Goal: Check status: Check status

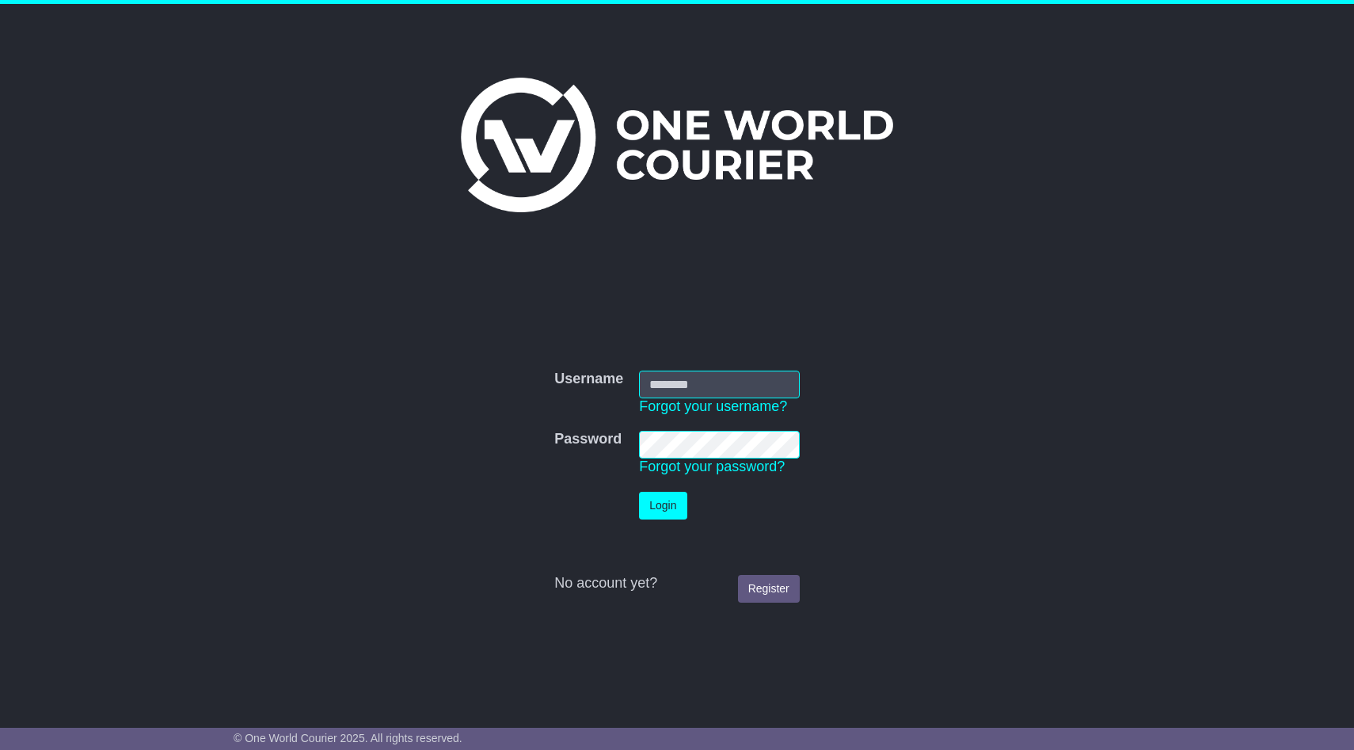
type input "**********"
click at [670, 510] on button "Login" at bounding box center [663, 506] width 48 height 28
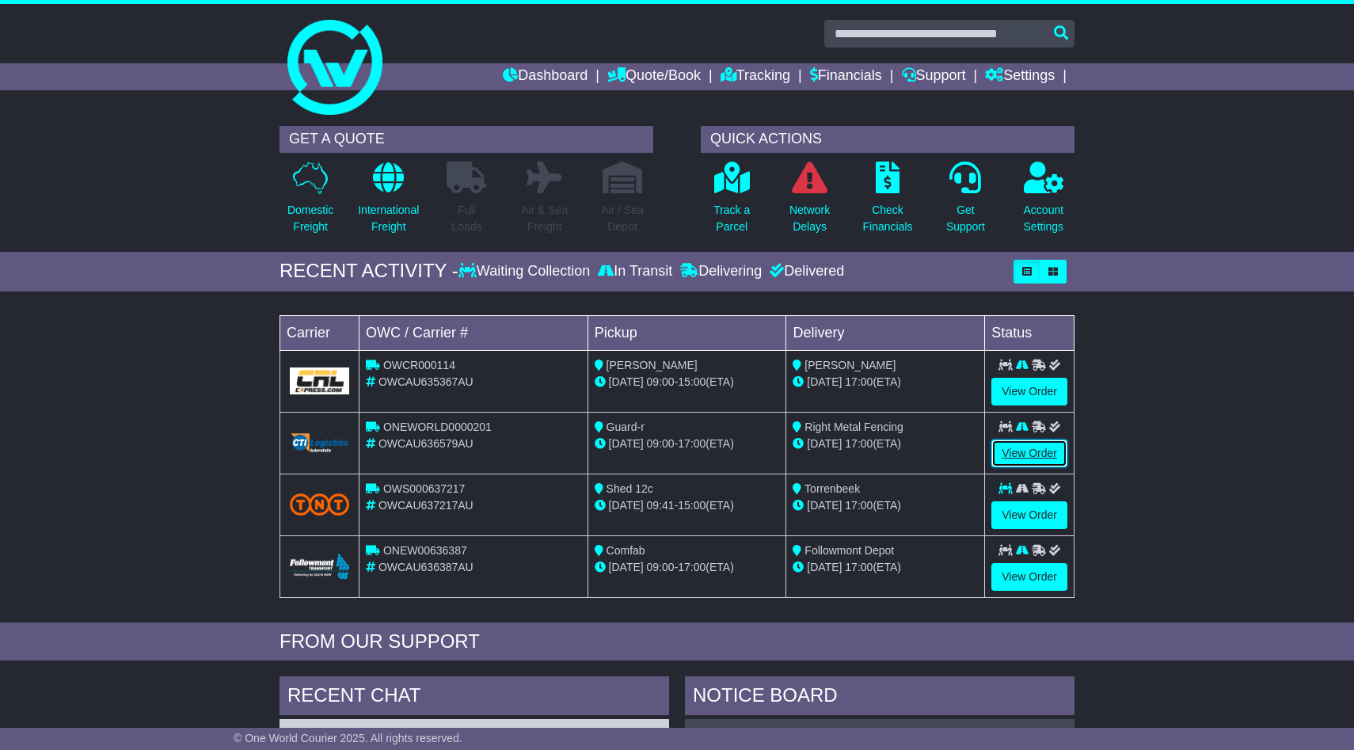
click at [1005, 453] on link "View Order" at bounding box center [1030, 454] width 76 height 28
